Goal: Navigation & Orientation: Understand site structure

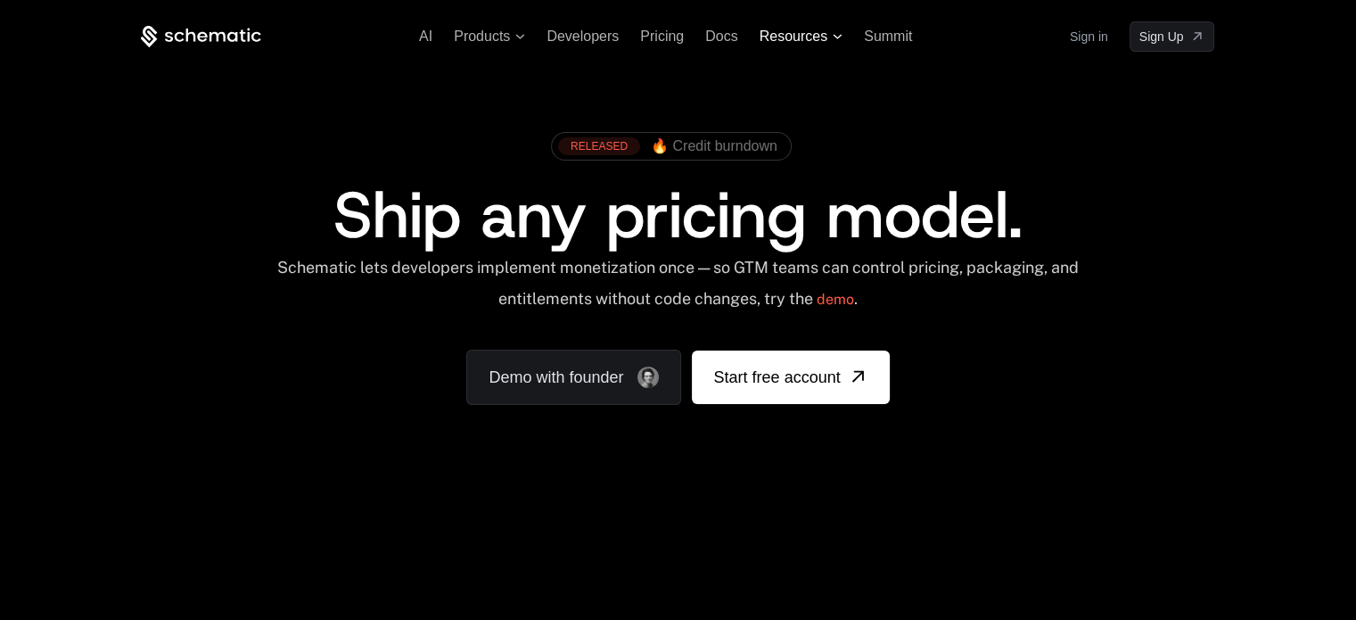
click at [838, 37] on icon at bounding box center [838, 36] width 10 height 5
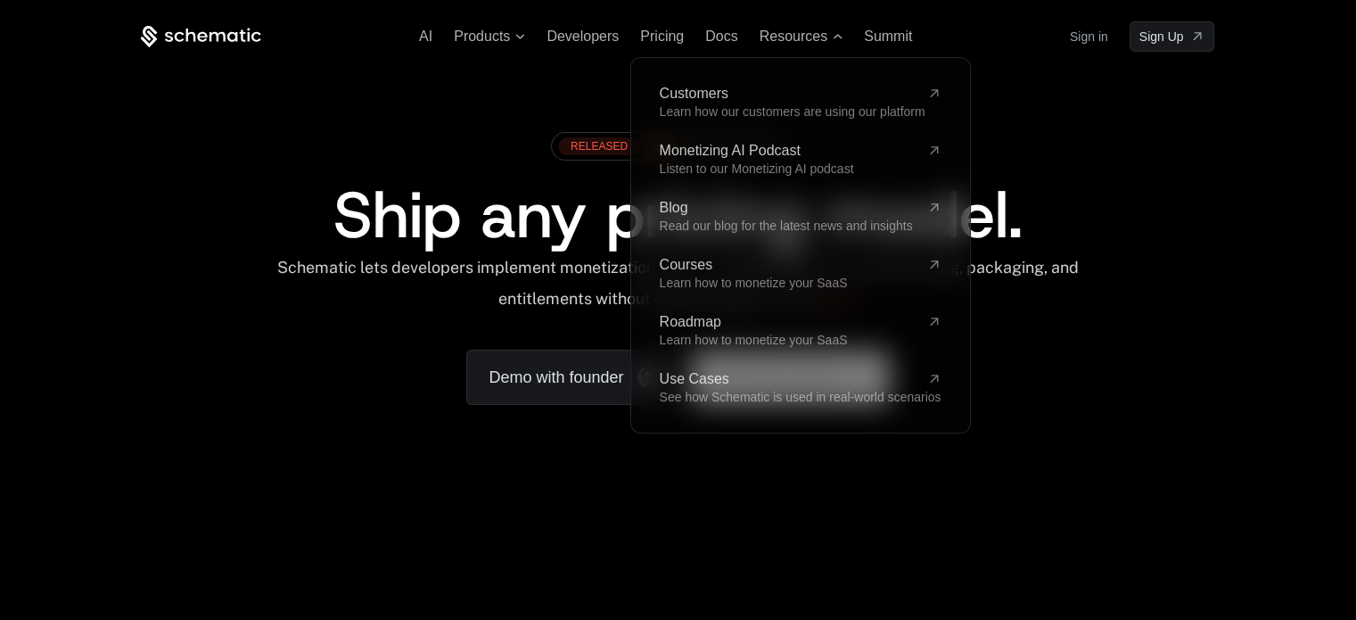
click at [517, 65] on div "RELEASED 🔥 Credit burndown Ship any pricing model. Schematic lets developers im…" at bounding box center [677, 264] width 1159 height 424
click at [522, 40] on span "Products" at bounding box center [489, 37] width 71 height 16
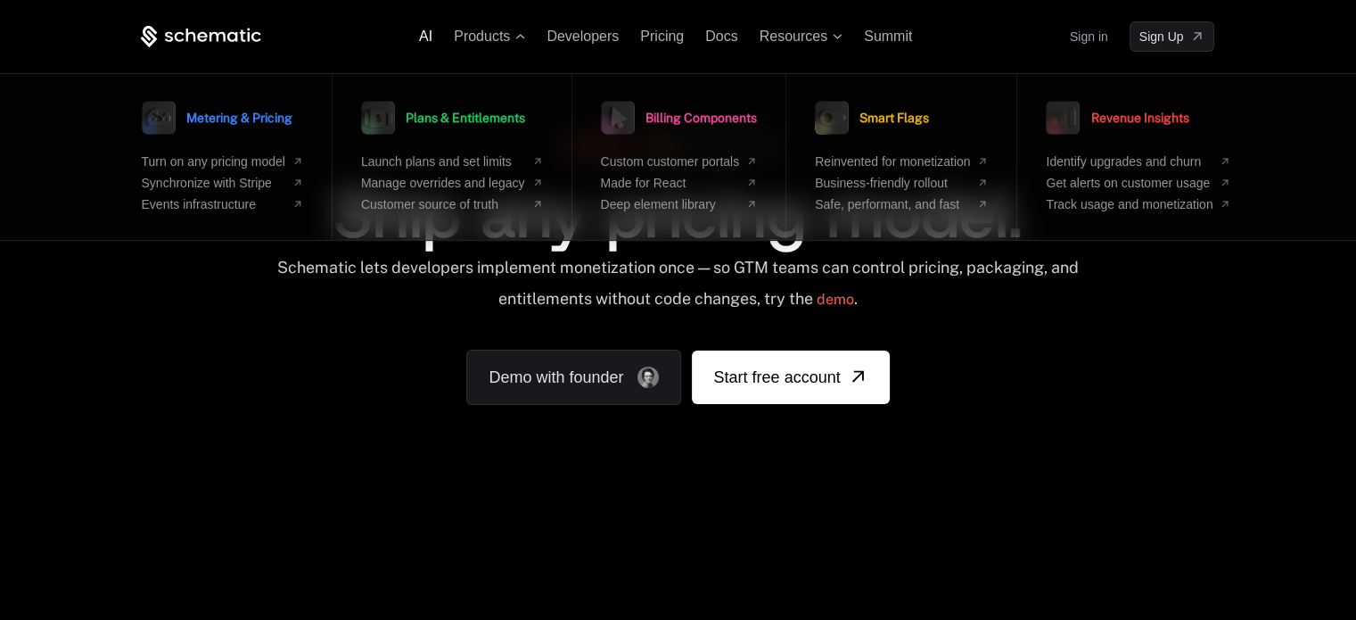
click at [424, 44] on div "AI Products Metering & Pricing Turn on any pricing model Synchronize with Strip…" at bounding box center [677, 36] width 1073 height 30
click at [524, 38] on span "Products" at bounding box center [489, 37] width 71 height 16
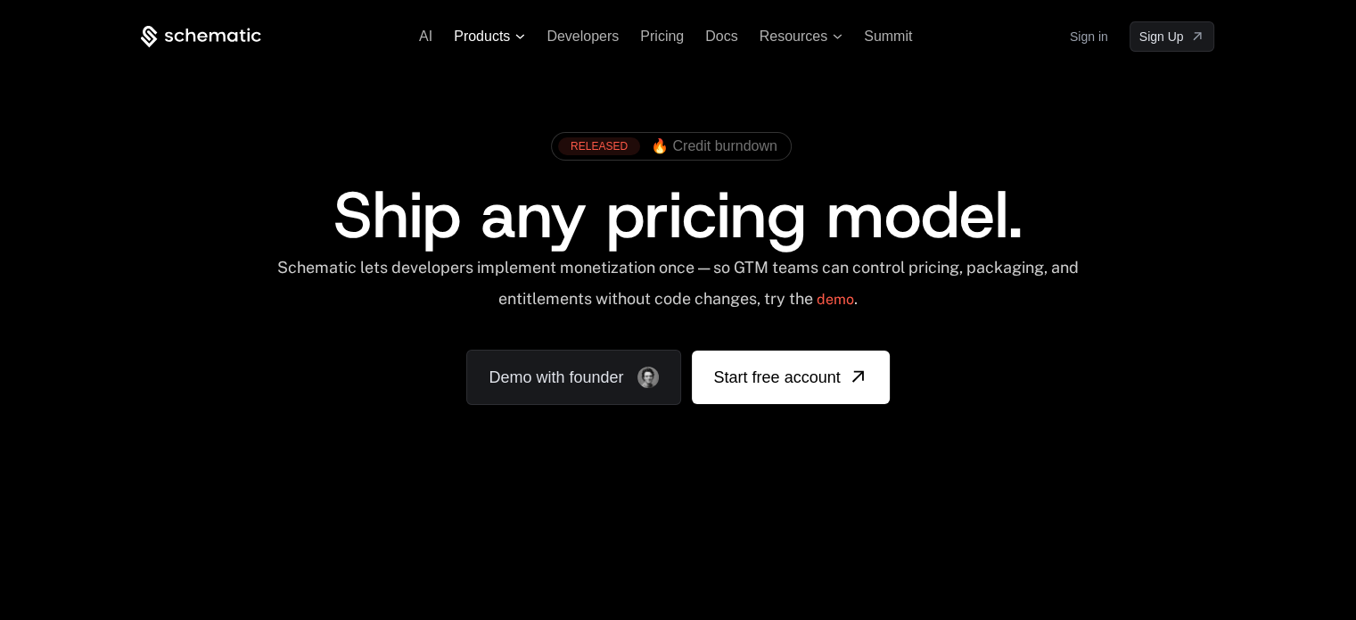
click at [515, 38] on span "Products" at bounding box center [489, 37] width 71 height 16
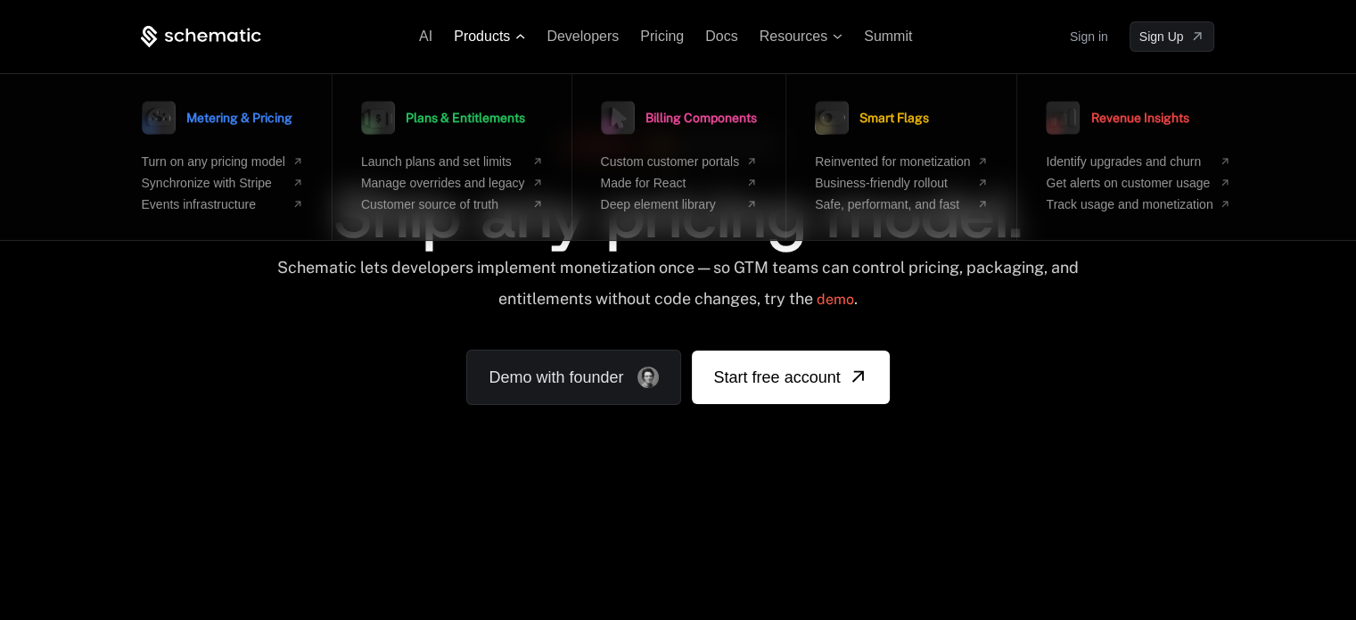
click at [522, 35] on icon at bounding box center [520, 36] width 10 height 5
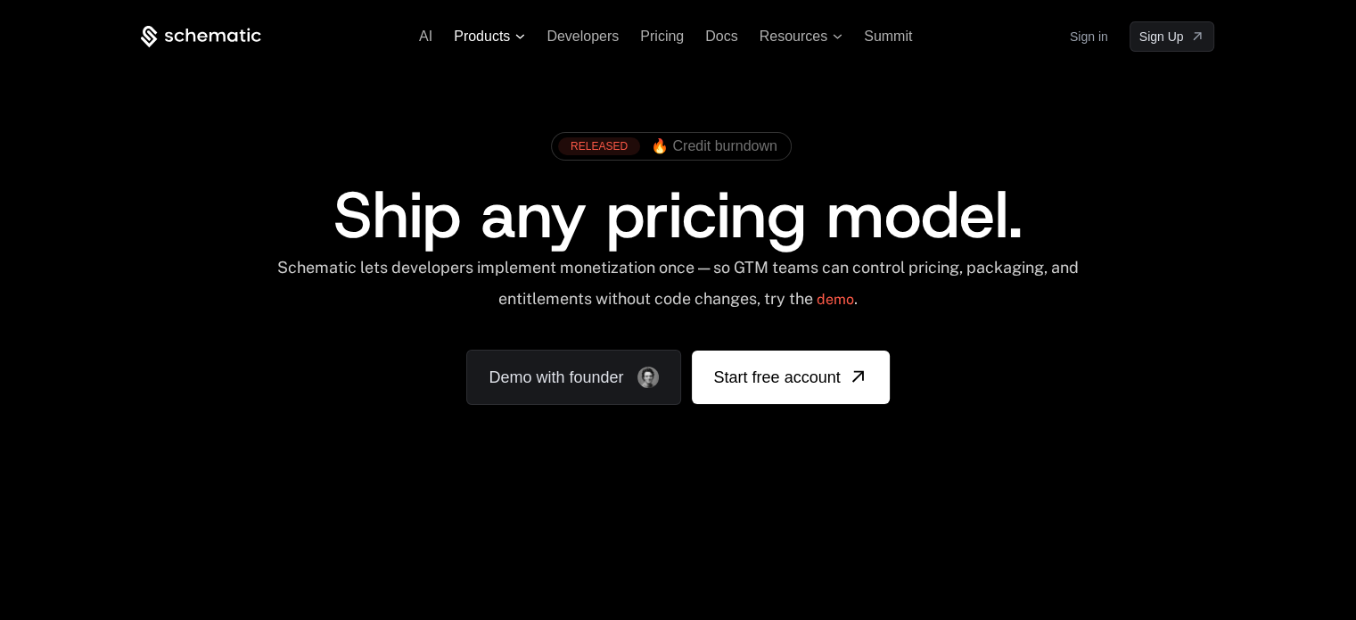
click at [524, 34] on icon at bounding box center [520, 36] width 10 height 5
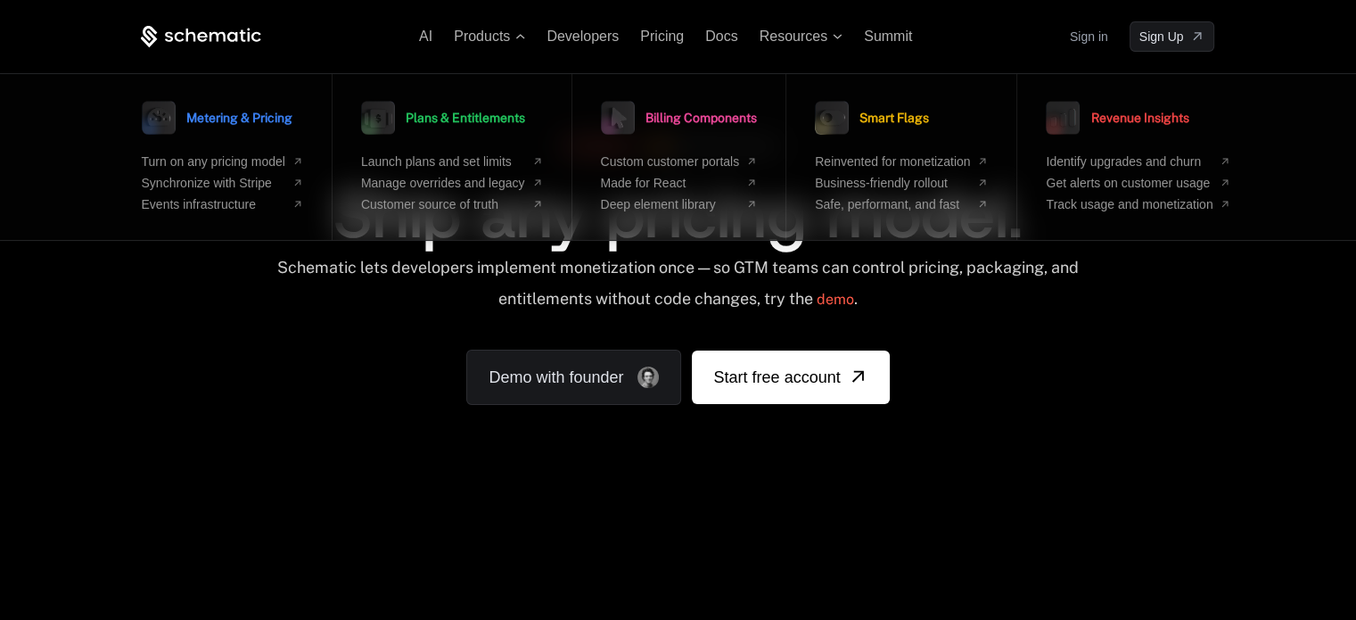
drag, startPoint x: 1125, startPoint y: 354, endPoint x: 1121, endPoint y: 316, distance: 37.6
click at [1129, 350] on div "RELEASED 🔥 Credit burndown Ship any pricing model. Schematic lets developers im…" at bounding box center [677, 264] width 1073 height 282
click at [1041, 361] on div "RELEASED 🔥 Credit burndown Ship any pricing model. Schematic lets developers im…" at bounding box center [677, 264] width 1073 height 282
click at [1121, 357] on div "RELEASED 🔥 Credit burndown Ship any pricing model. Schematic lets developers im…" at bounding box center [677, 264] width 1073 height 282
